Goal: Transaction & Acquisition: Obtain resource

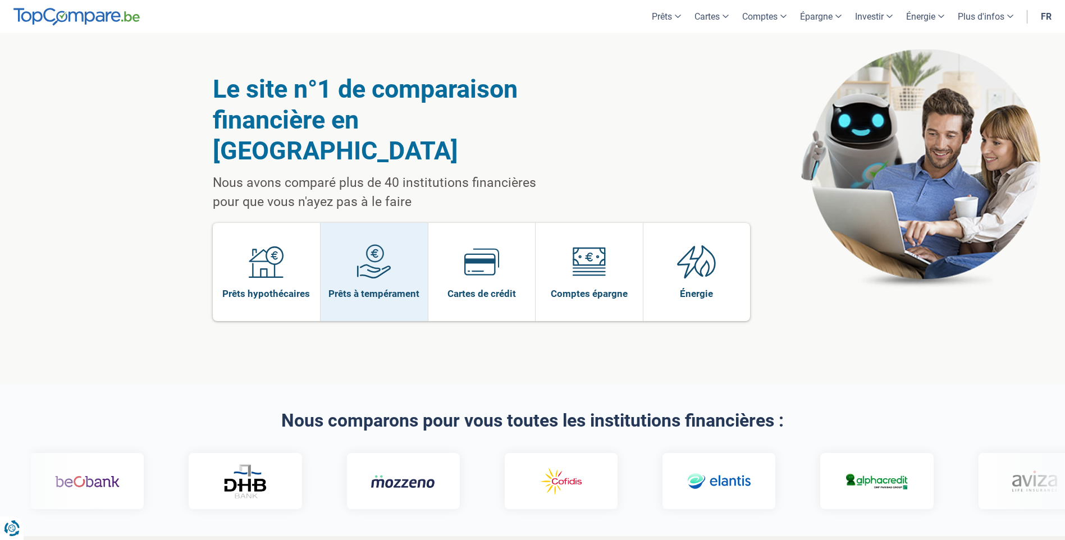
click at [342, 233] on link "Prêts à tempérament" at bounding box center [374, 272] width 107 height 98
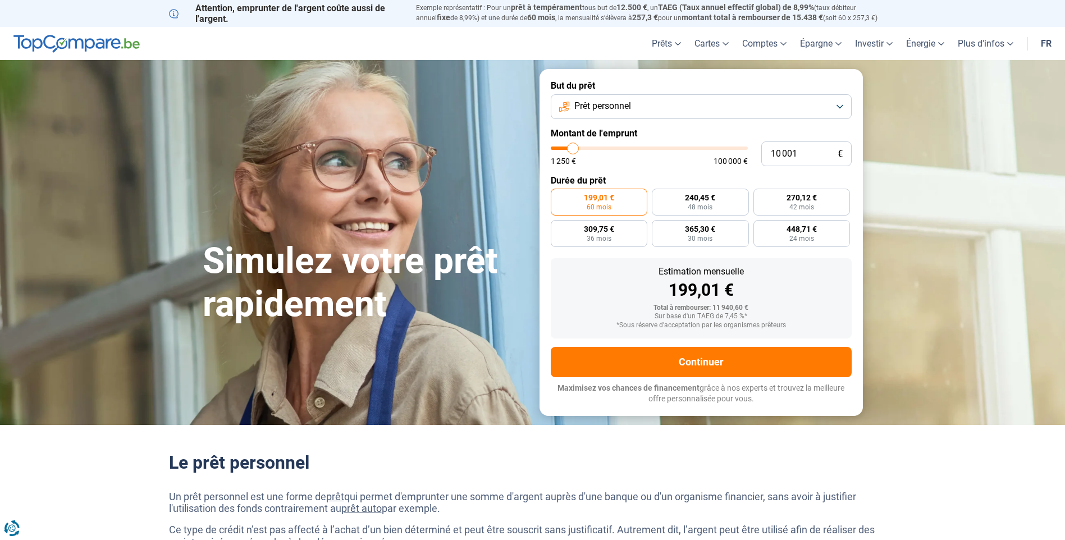
click at [649, 110] on button "Prêt personnel" at bounding box center [701, 106] width 301 height 25
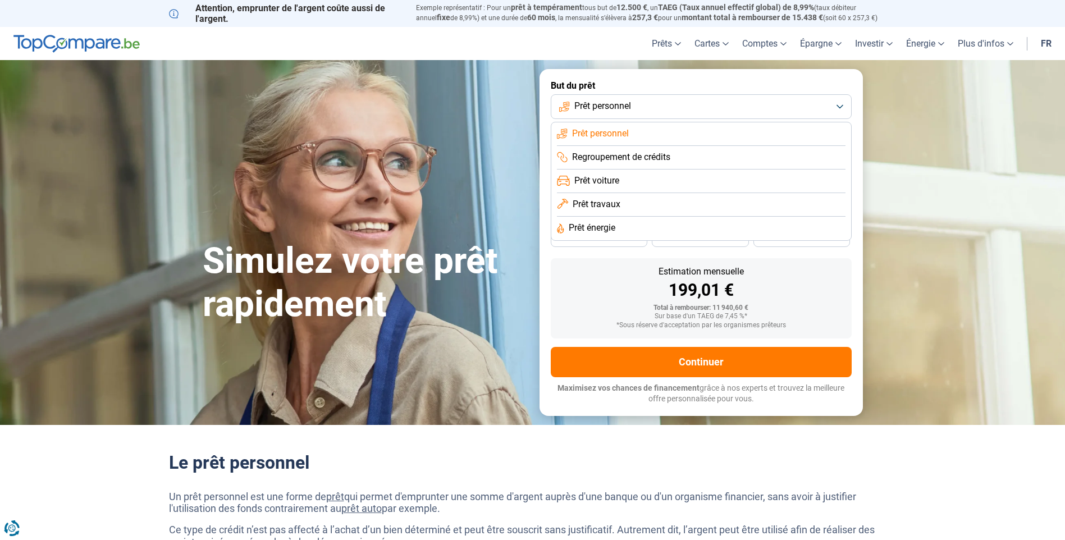
click at [607, 226] on span "Prêt énergie" at bounding box center [592, 228] width 47 height 12
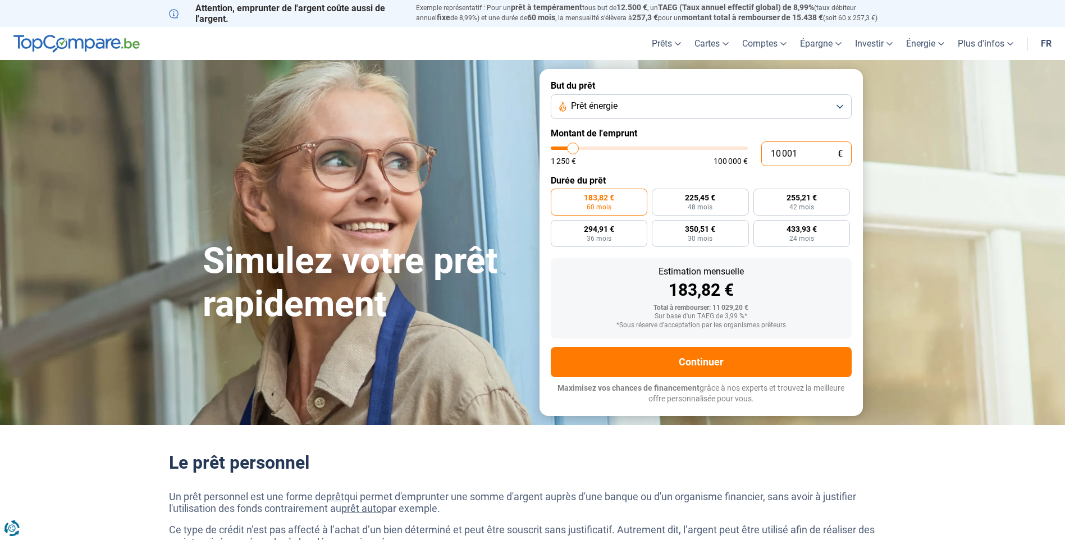
drag, startPoint x: 816, startPoint y: 152, endPoint x: 655, endPoint y: 144, distance: 161.4
click at [657, 144] on div "10 001 € 1 250 € 100 000 €" at bounding box center [701, 154] width 301 height 25
type input "10000"
radio input "true"
type input "9"
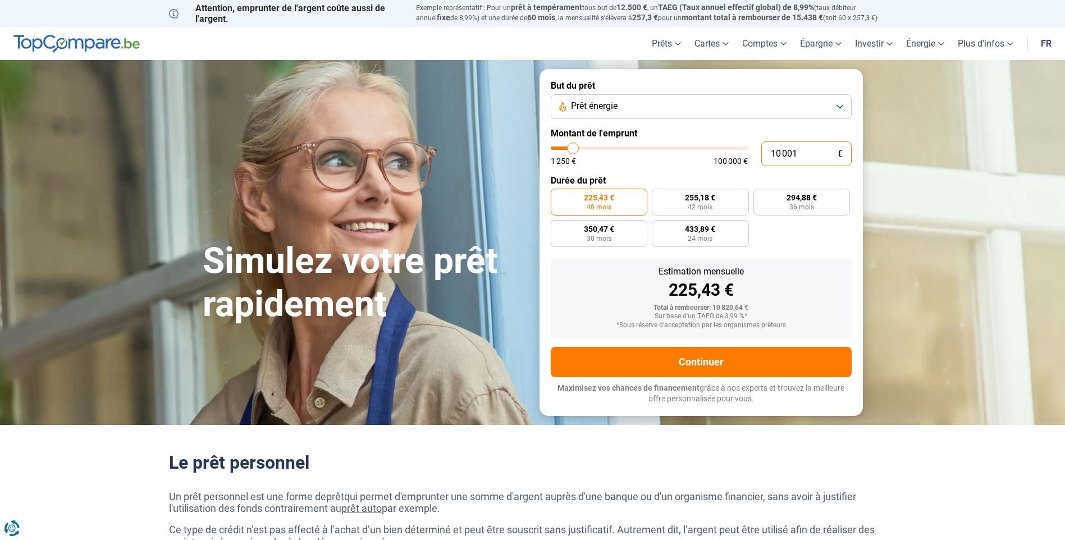
type input "1250"
type input "90"
type input "1250"
type input "900"
type input "1250"
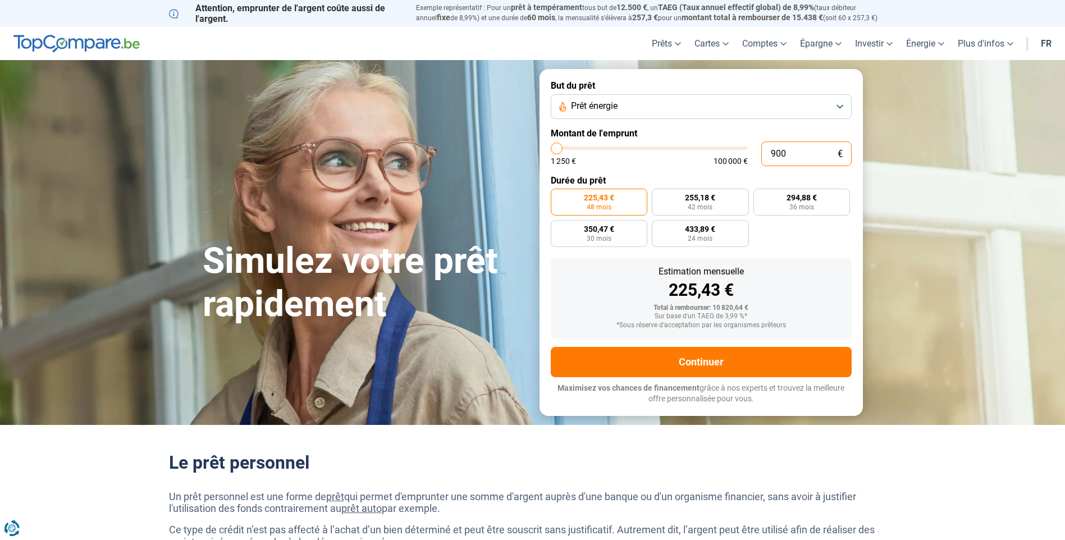
type input "9 000"
type input "9000"
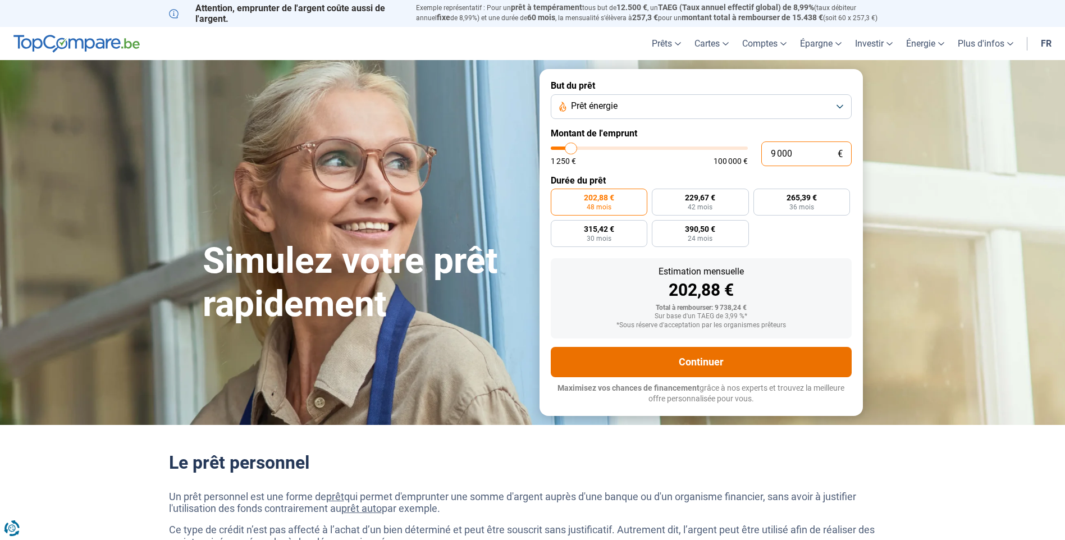
type input "9 000"
click at [653, 370] on button "Continuer" at bounding box center [701, 362] width 301 height 30
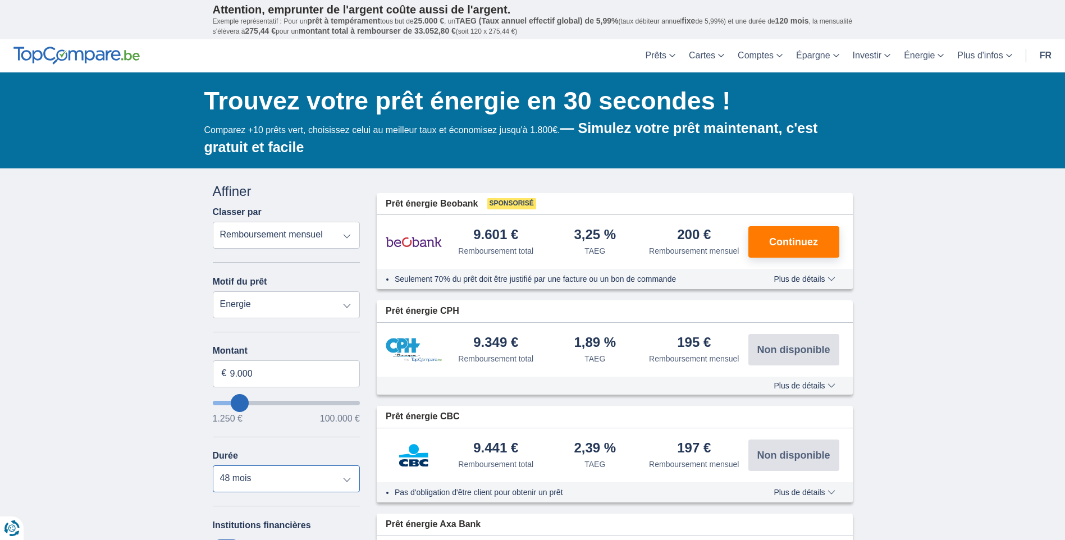
click at [322, 482] on select "12 mois 18 mois 24 mois 30 mois 36 mois 42 mois 48 mois" at bounding box center [287, 479] width 148 height 27
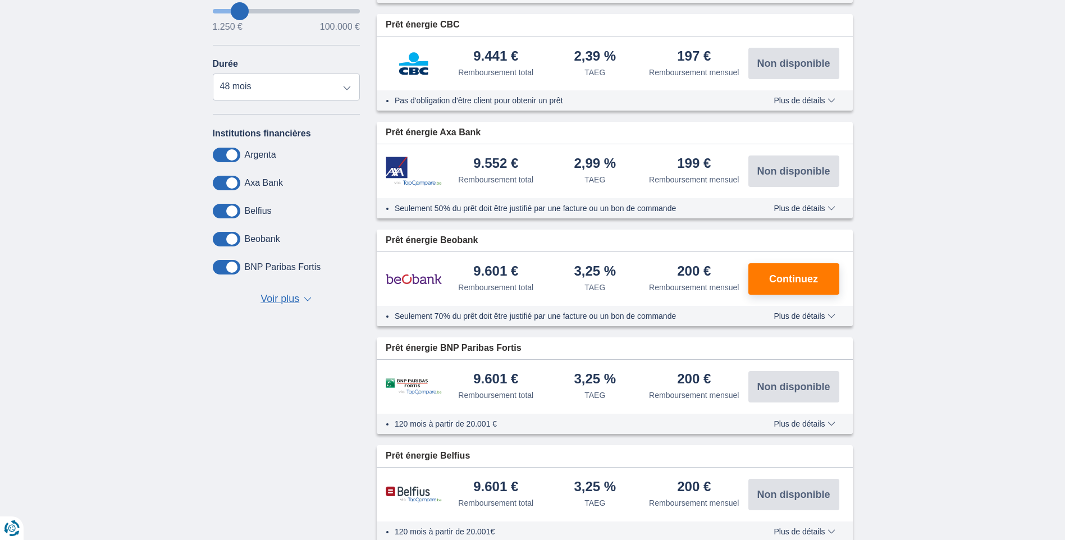
scroll to position [393, 0]
click at [285, 286] on div "Institutions financières Argenta Axa Bank Belfius Beobank BNP Paribas Fortis Bu…" at bounding box center [287, 216] width 148 height 179
click at [284, 295] on span "Voir plus" at bounding box center [280, 298] width 39 height 15
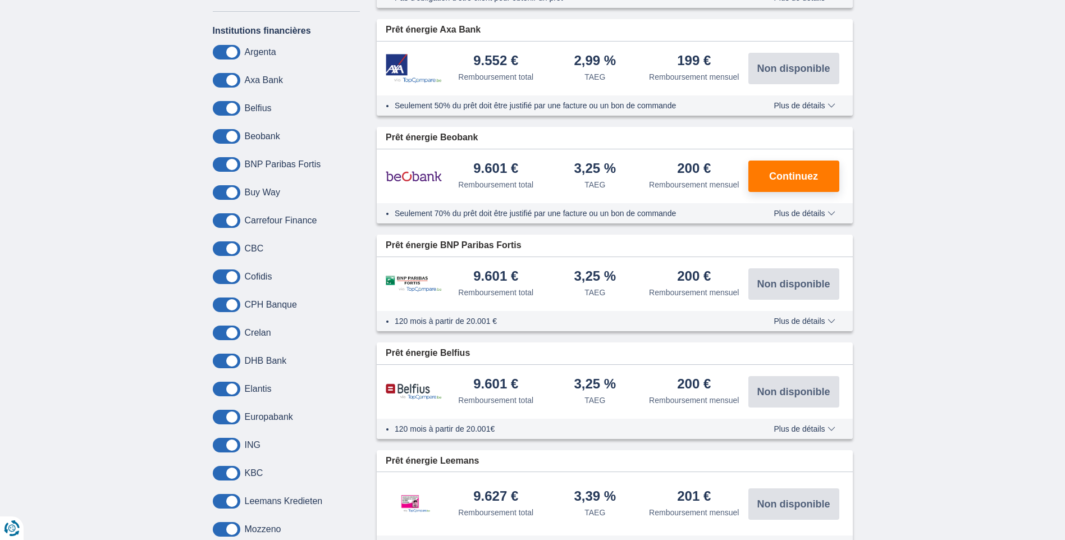
scroll to position [270, 0]
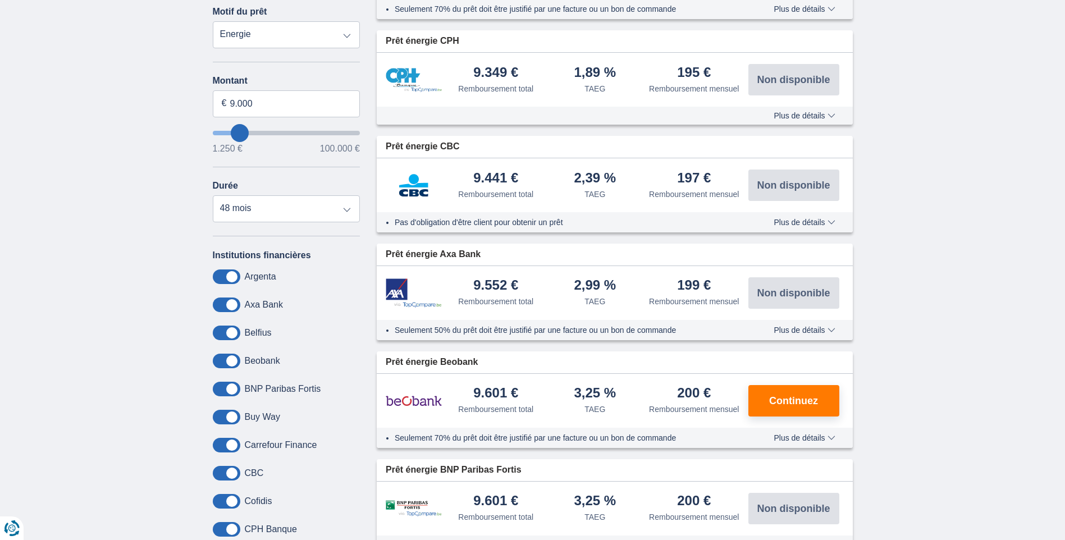
click at [233, 280] on span at bounding box center [227, 277] width 28 height 15
click at [0, 0] on input "checkbox" at bounding box center [0, 0] width 0 height 0
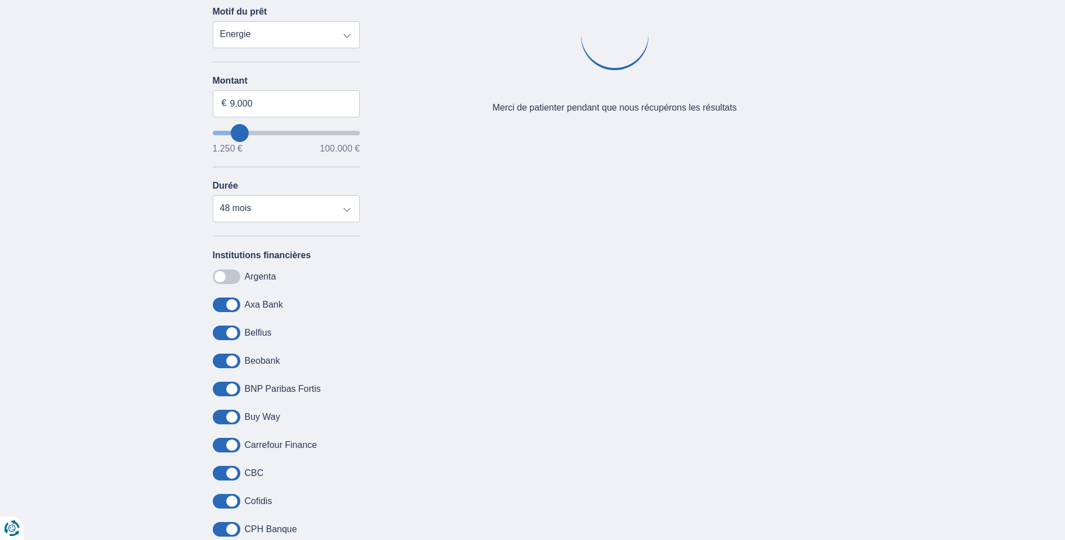
click at [233, 302] on span at bounding box center [227, 305] width 28 height 15
click at [0, 0] on input "checkbox" at bounding box center [0, 0] width 0 height 0
click at [226, 303] on span at bounding box center [227, 305] width 28 height 15
click at [0, 0] on input "checkbox" at bounding box center [0, 0] width 0 height 0
click at [225, 282] on span at bounding box center [227, 277] width 28 height 15
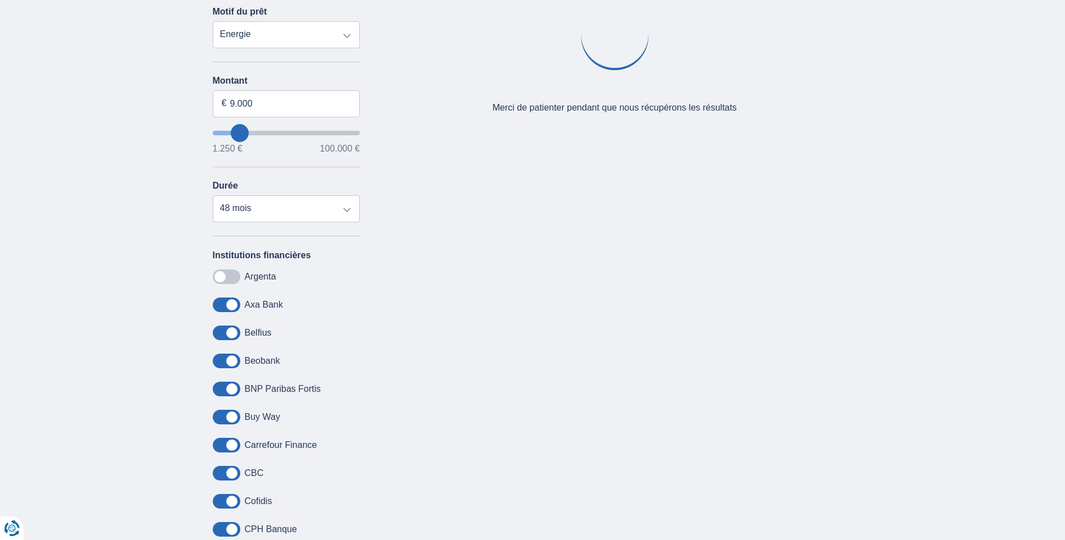
click at [0, 0] on input "checkbox" at bounding box center [0, 0] width 0 height 0
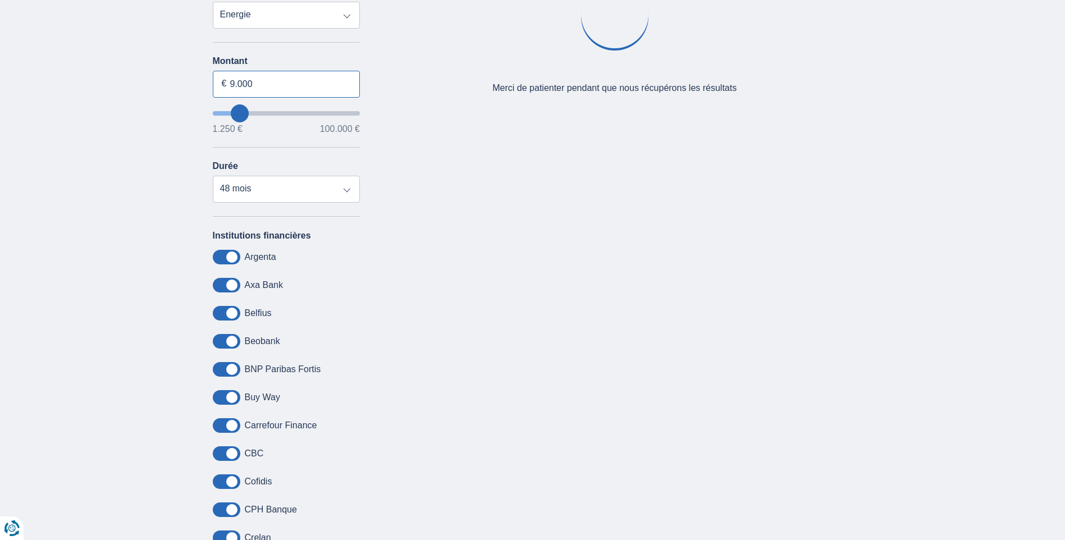
scroll to position [293, 0]
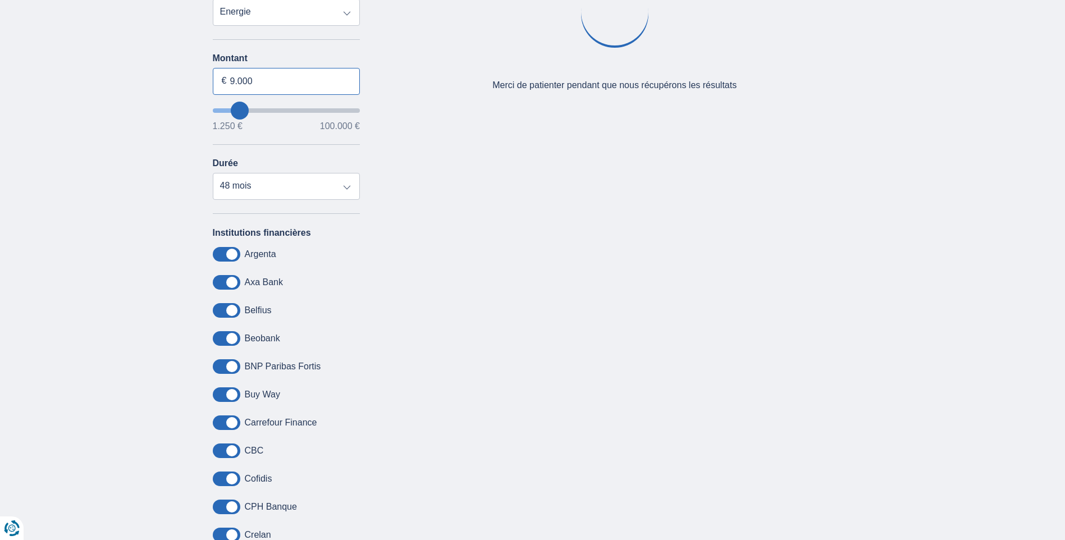
drag, startPoint x: 274, startPoint y: 93, endPoint x: 209, endPoint y: 95, distance: 64.6
click at [201, 97] on div "× widget.non-eligible-application.title widget.non-eligible-application.text no…" at bounding box center [532, 430] width 1065 height 1108
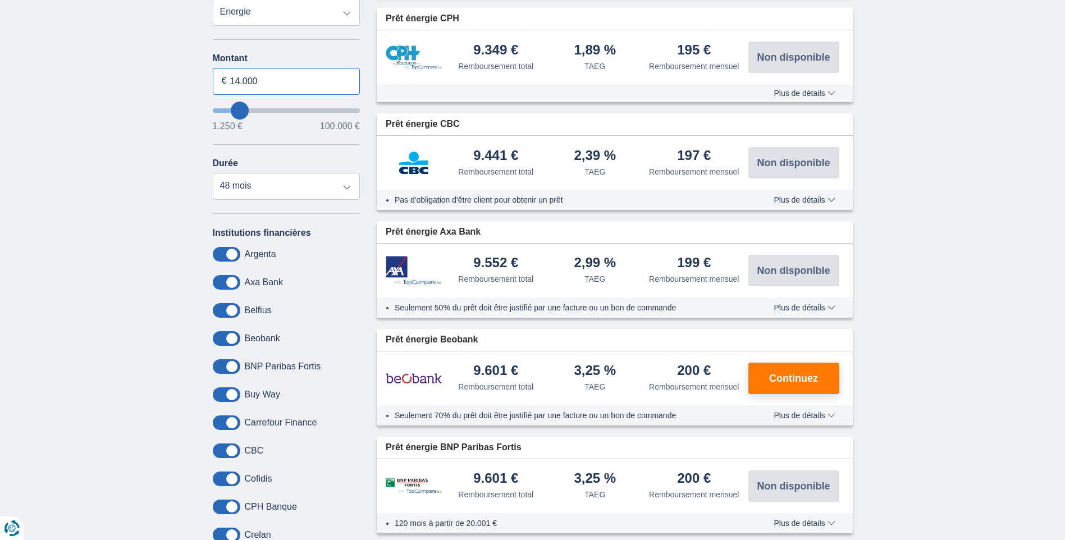
type input "14.000"
type input "14250"
select select "60"
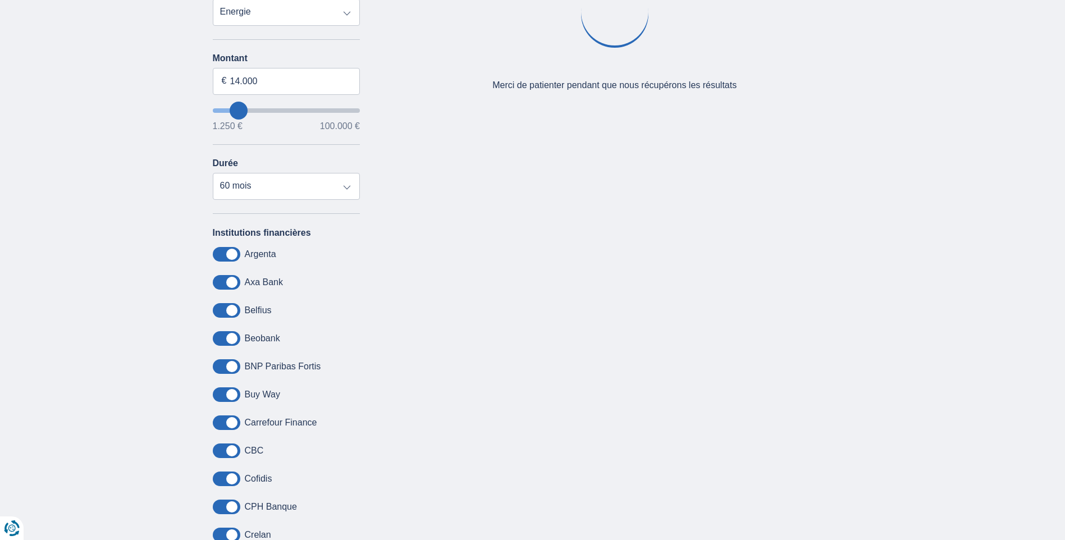
drag, startPoint x: 138, startPoint y: 204, endPoint x: 216, endPoint y: 201, distance: 78.7
click at [136, 204] on div "× widget.non-eligible-application.title widget.non-eligible-application.text no…" at bounding box center [532, 430] width 1065 height 1108
click at [280, 193] on select "12 mois 18 mois 24 mois 30 mois 36 mois 42 mois 48 mois 60 mois" at bounding box center [287, 186] width 148 height 27
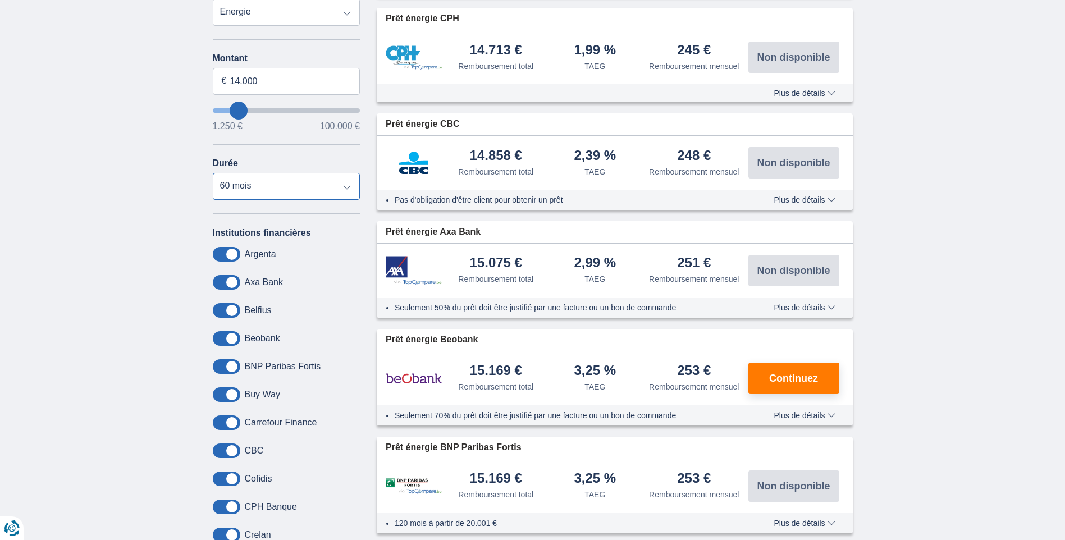
click at [280, 193] on select "12 mois 18 mois 24 mois 30 mois 36 mois 42 mois 48 mois 60 mois" at bounding box center [287, 186] width 148 height 27
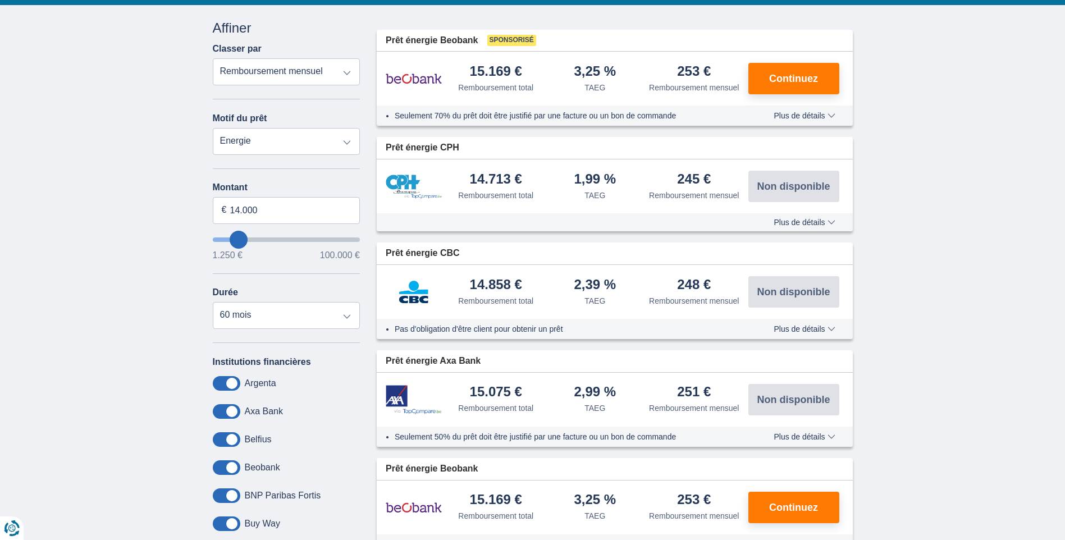
scroll to position [124, 0]
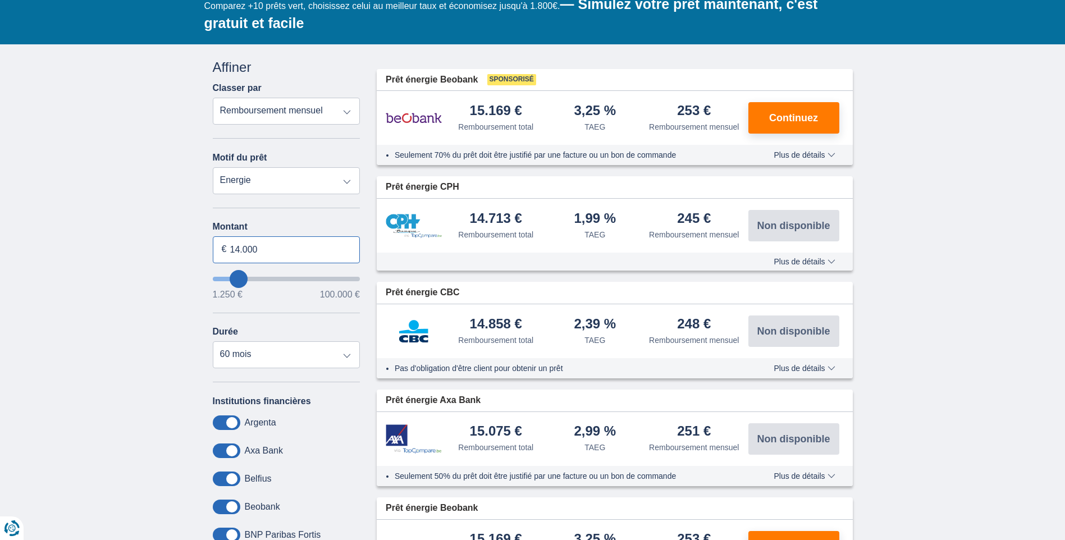
drag, startPoint x: 289, startPoint y: 250, endPoint x: 120, endPoint y: 233, distance: 170.0
type input "13.000"
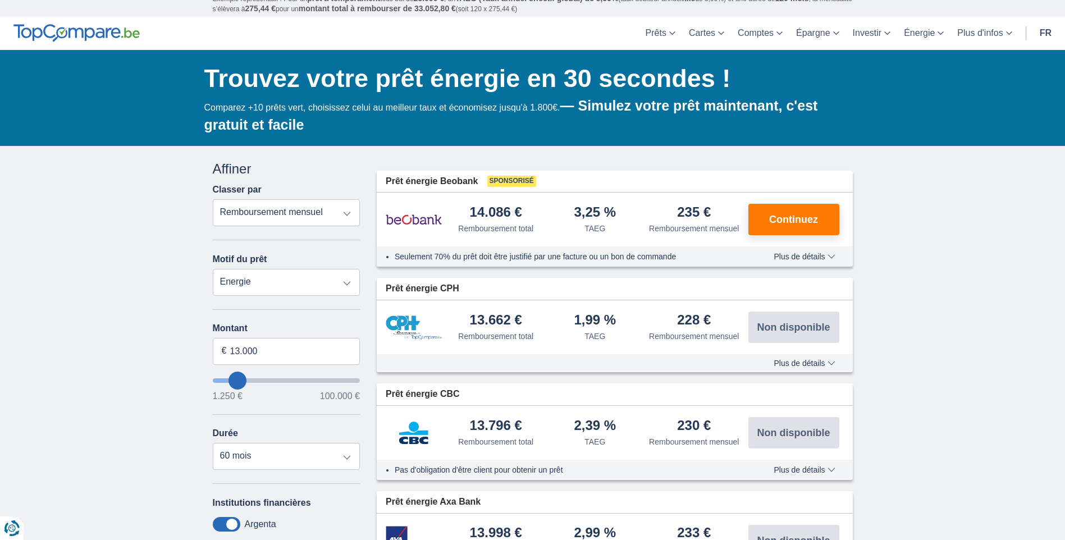
scroll to position [12, 0]
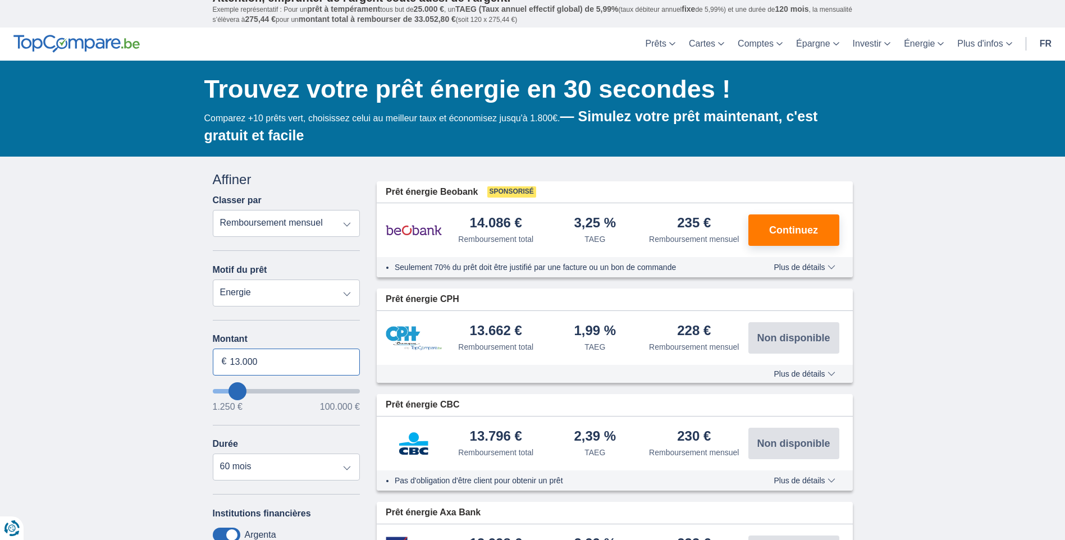
drag, startPoint x: 279, startPoint y: 362, endPoint x: 158, endPoint y: 345, distance: 121.3
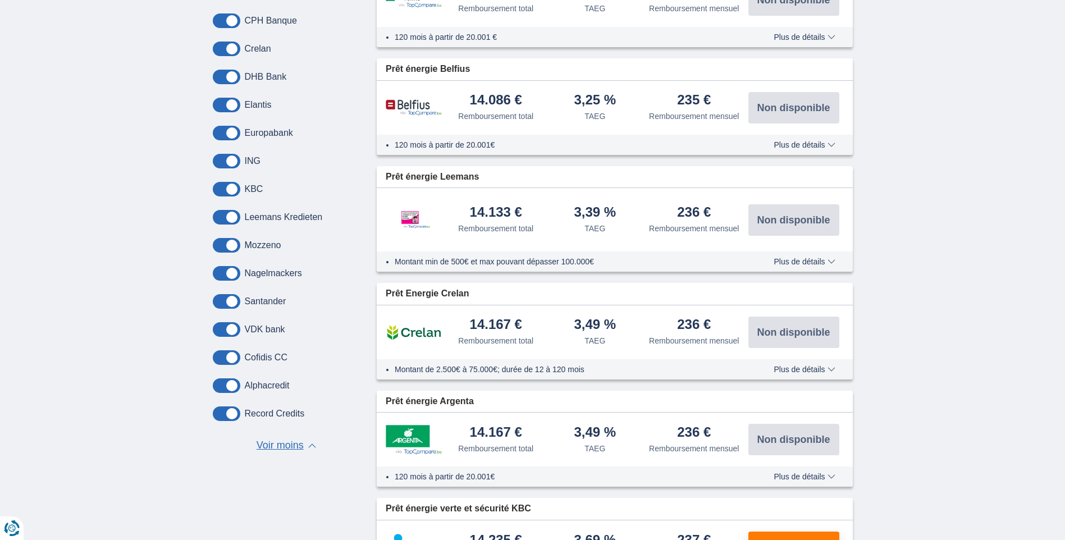
scroll to position [798, 0]
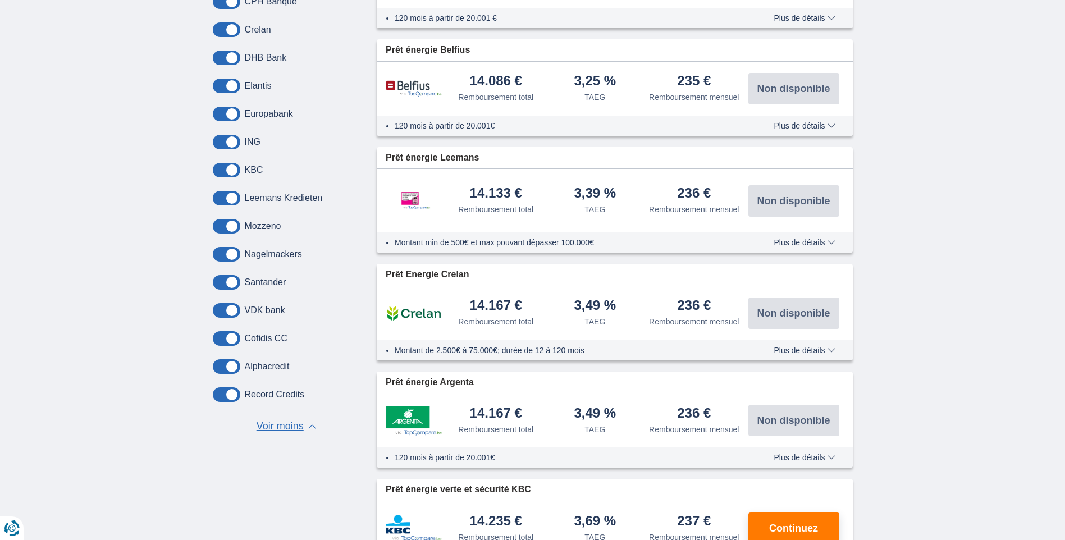
type input "13250"
